Goal: Information Seeking & Learning: Learn about a topic

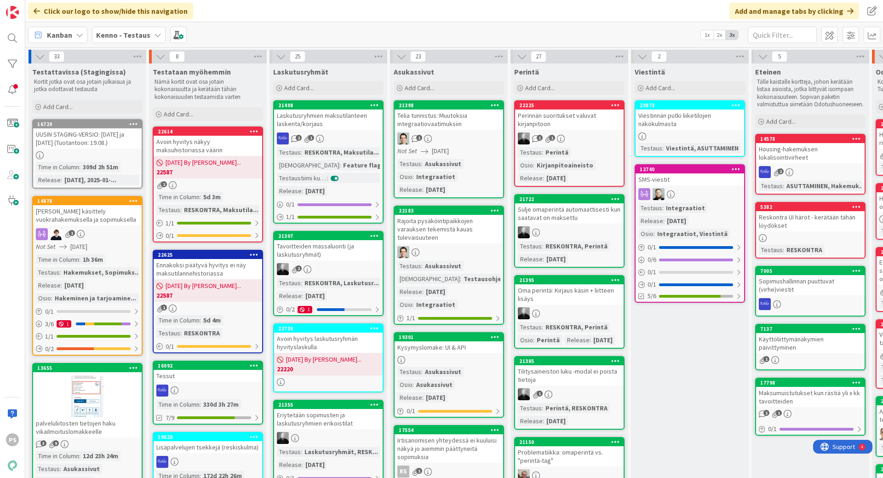
scroll to position [2254, 0]
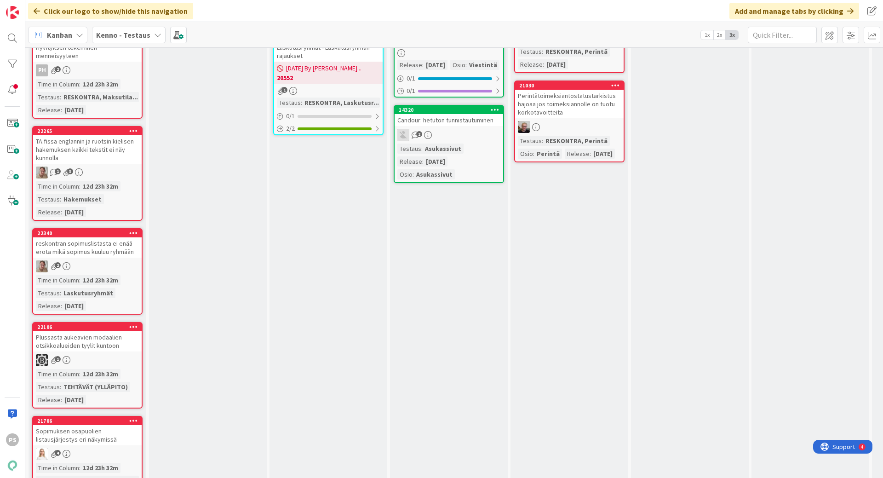
click at [154, 35] on icon at bounding box center [157, 34] width 7 height 7
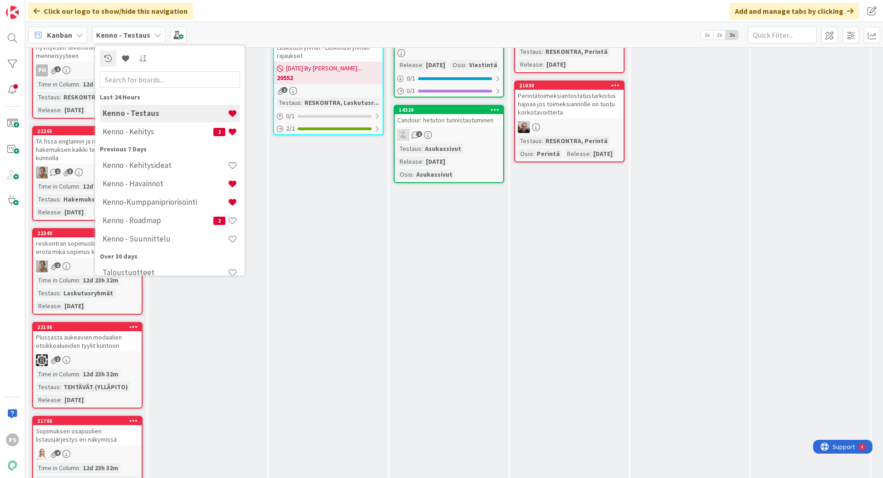
click at [254, 10] on div "Click our logo to show/hide this navigation Add and manage tabs by clicking" at bounding box center [454, 11] width 858 height 22
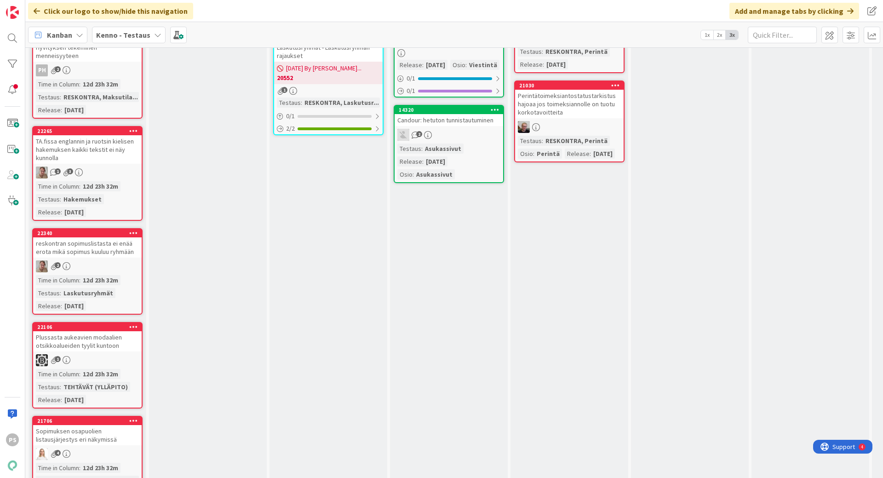
click at [89, 258] on div "reskontran sopimuslistasta ei enää erota mikä sopimus kuuluu ryhmään" at bounding box center [87, 247] width 109 height 20
click at [91, 62] on div "Hyvityksen tekeminen menneisyyteen" at bounding box center [87, 51] width 109 height 20
